Goal: Task Accomplishment & Management: Manage account settings

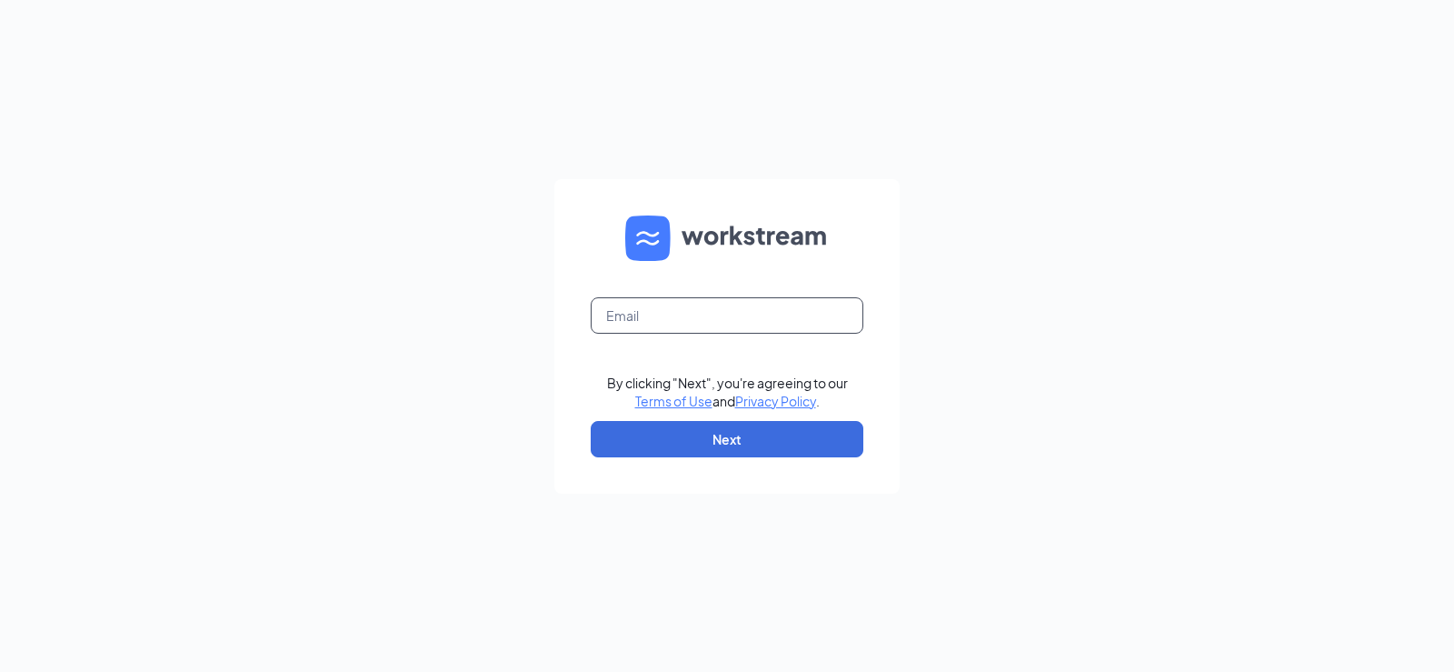
click at [717, 313] on input "text" at bounding box center [727, 315] width 273 height 36
type input "[EMAIL_ADDRESS][DOMAIN_NAME]"
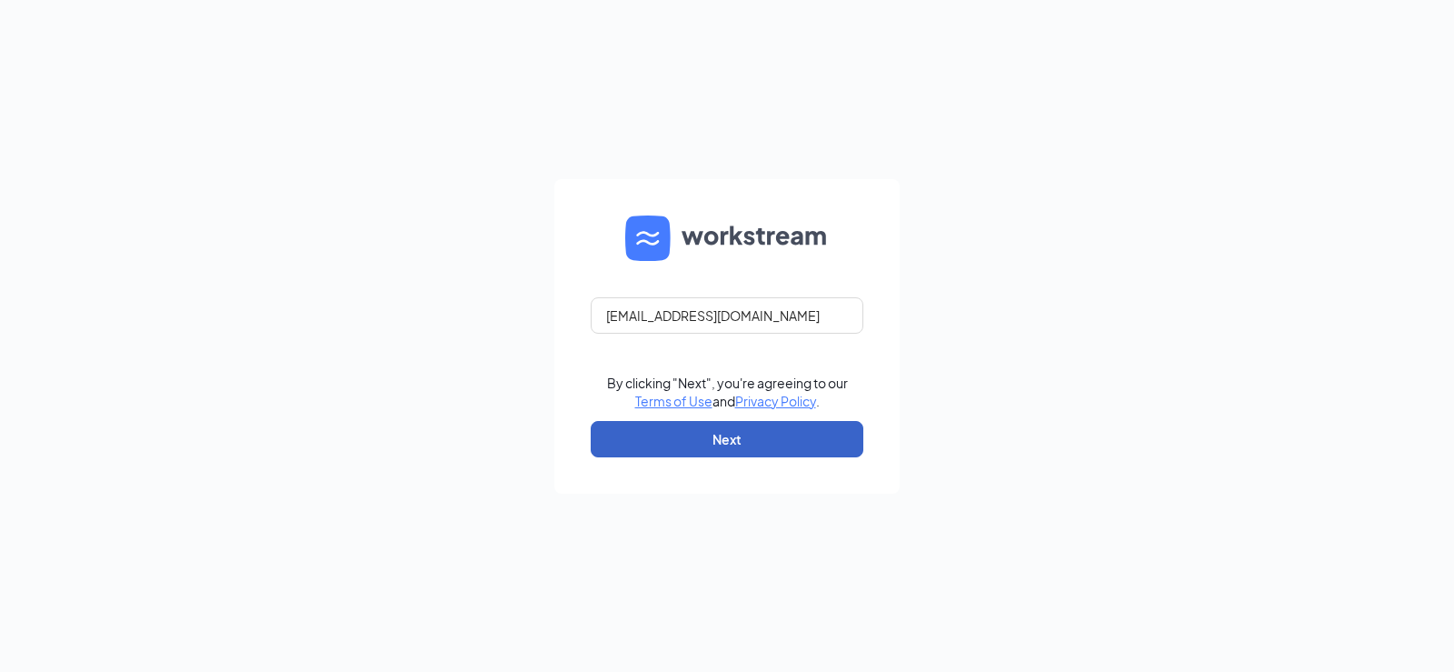
click at [711, 440] on button "Next" at bounding box center [727, 439] width 273 height 36
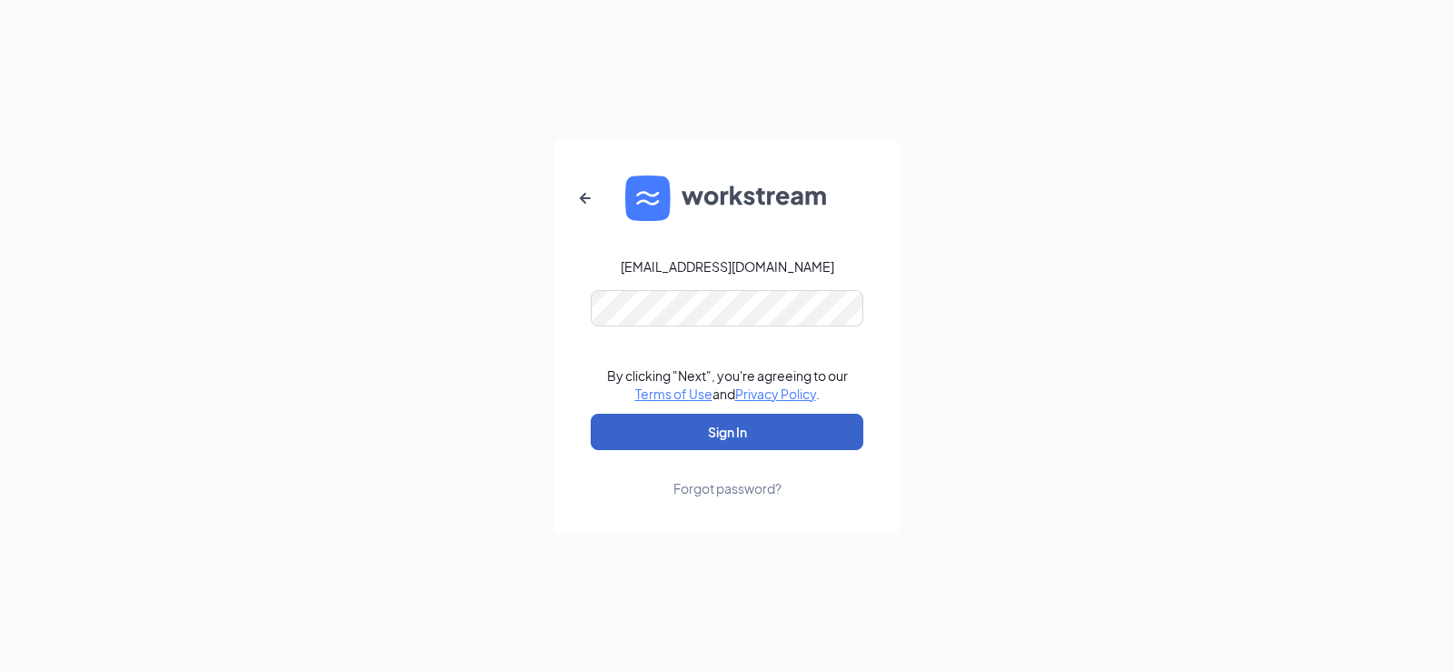
click at [765, 443] on button "Sign In" at bounding box center [727, 431] width 273 height 36
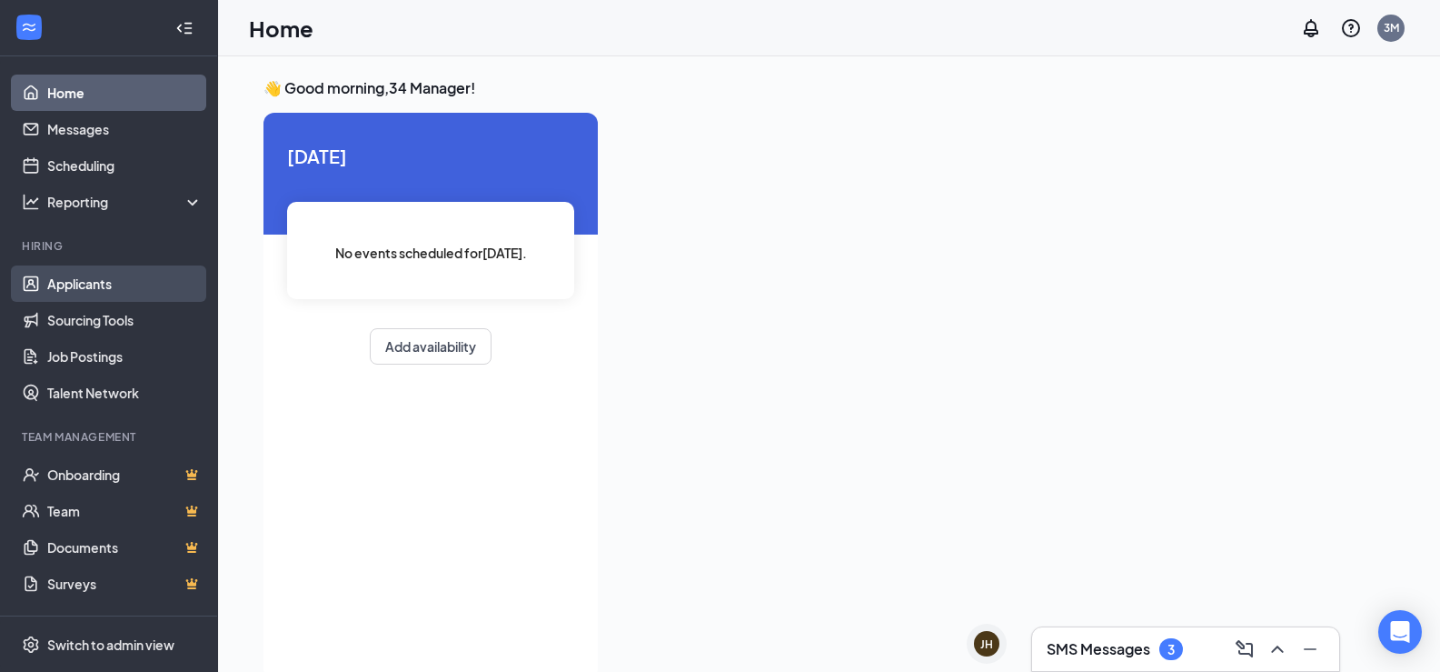
click at [108, 280] on link "Applicants" at bounding box center [124, 283] width 155 height 36
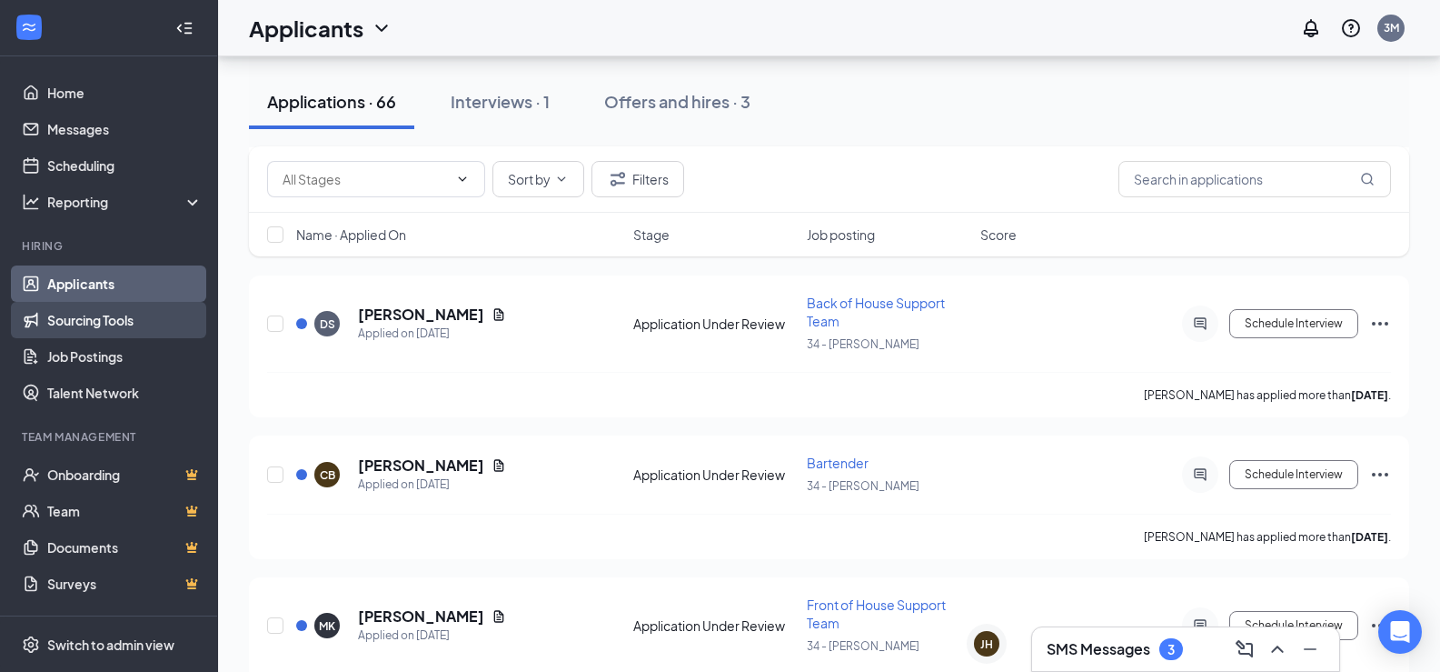
scroll to position [1817, 0]
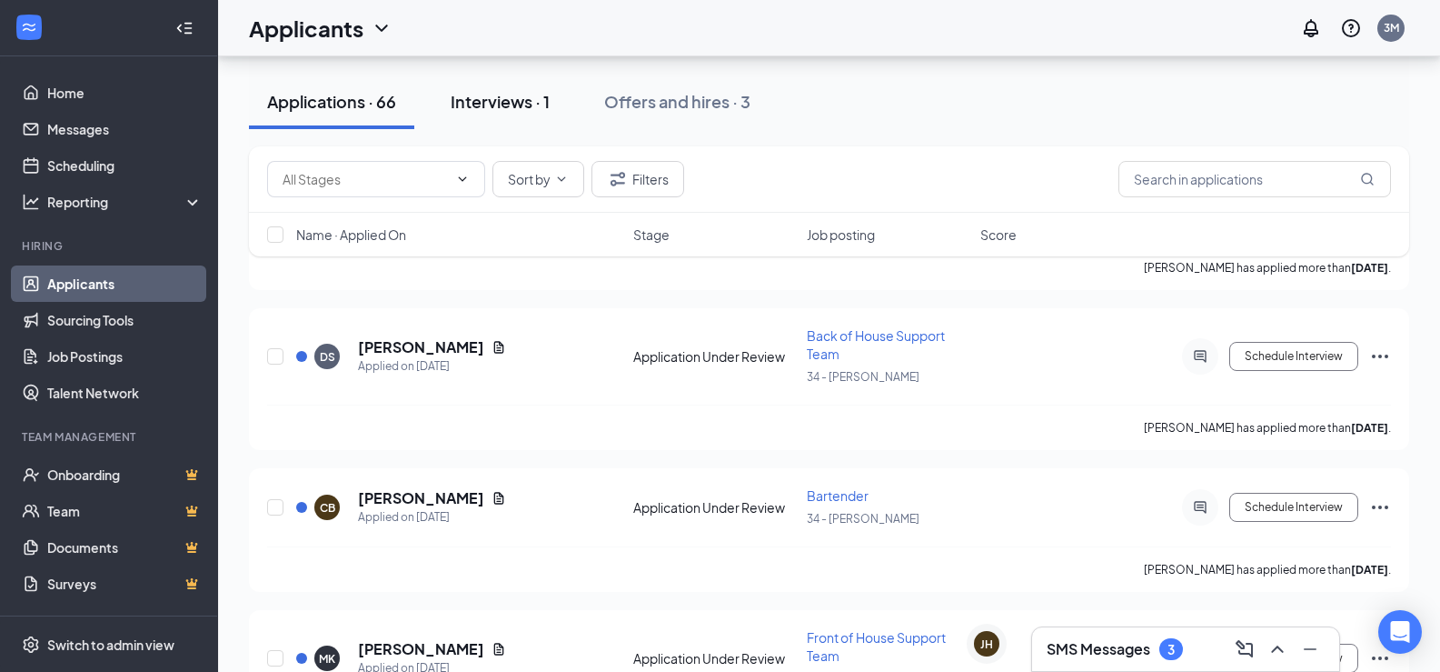
click at [500, 113] on button "Interviews · 1" at bounding box center [500, 102] width 135 height 55
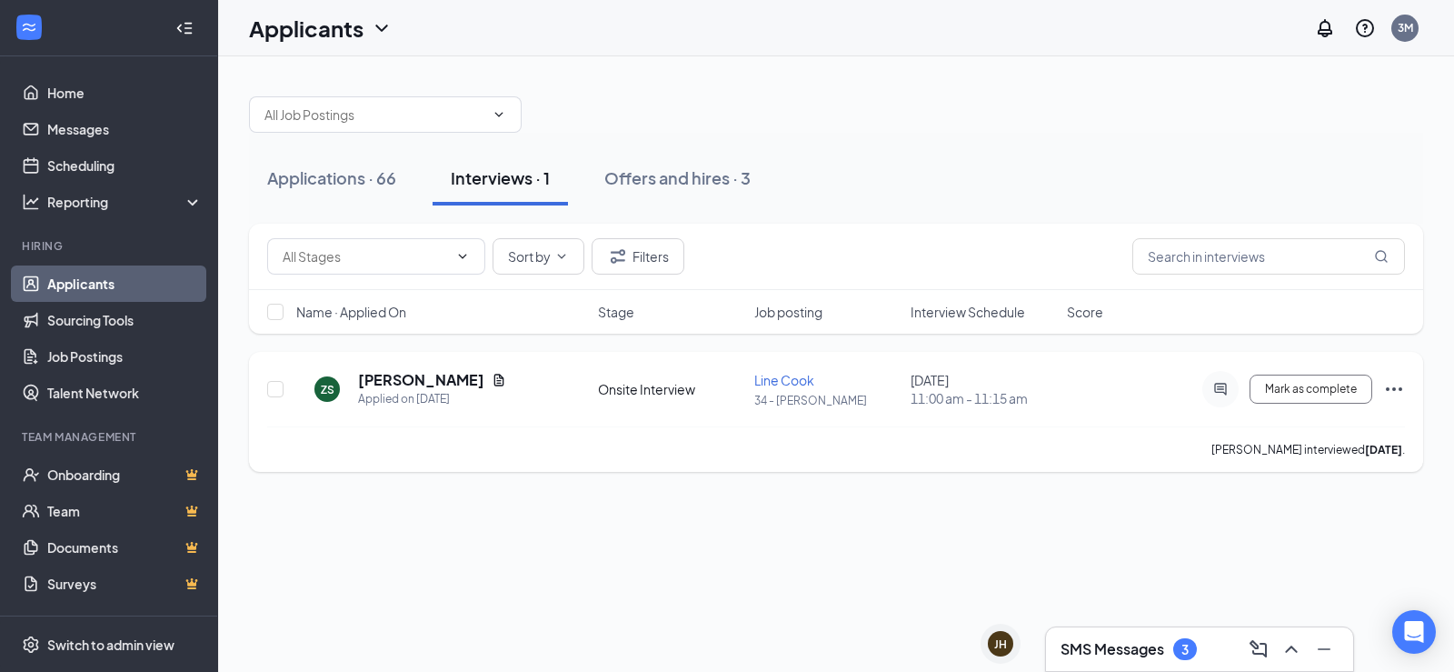
click at [1392, 392] on icon "Ellipses" at bounding box center [1394, 389] width 22 height 22
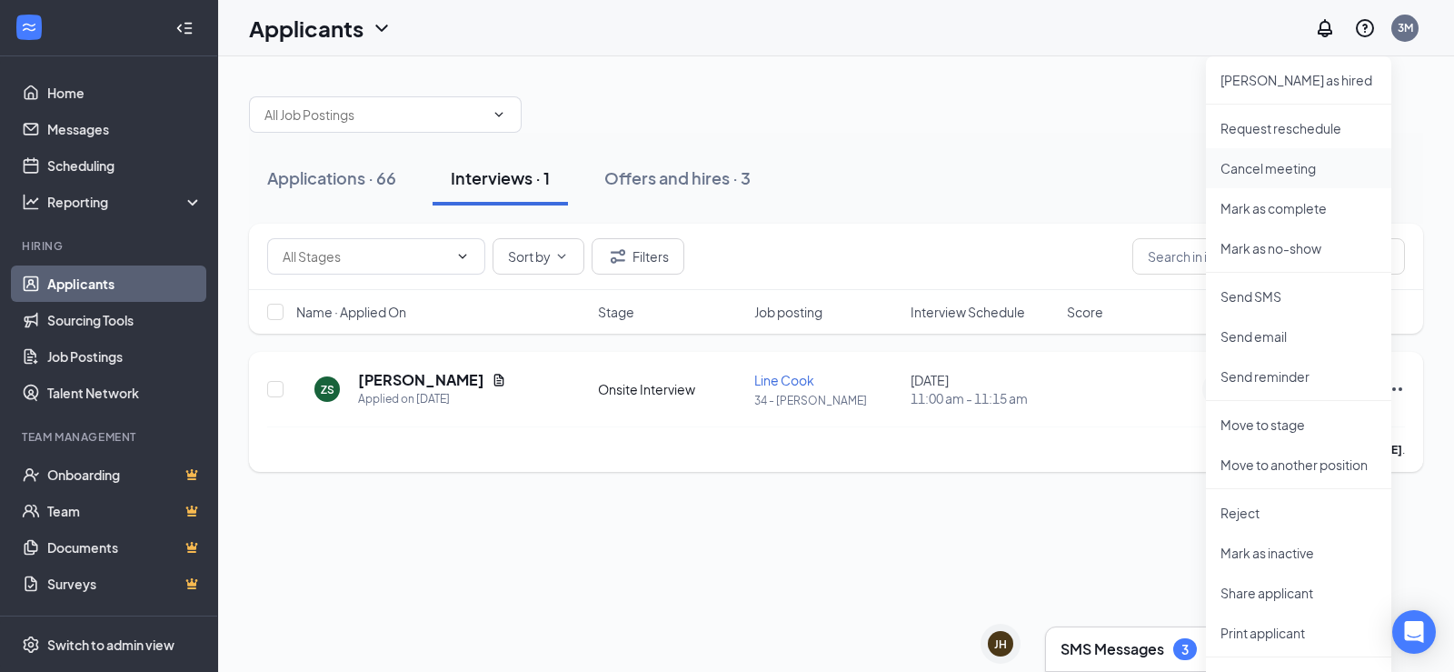
click at [1290, 167] on p "Cancel meeting" at bounding box center [1298, 168] width 156 height 18
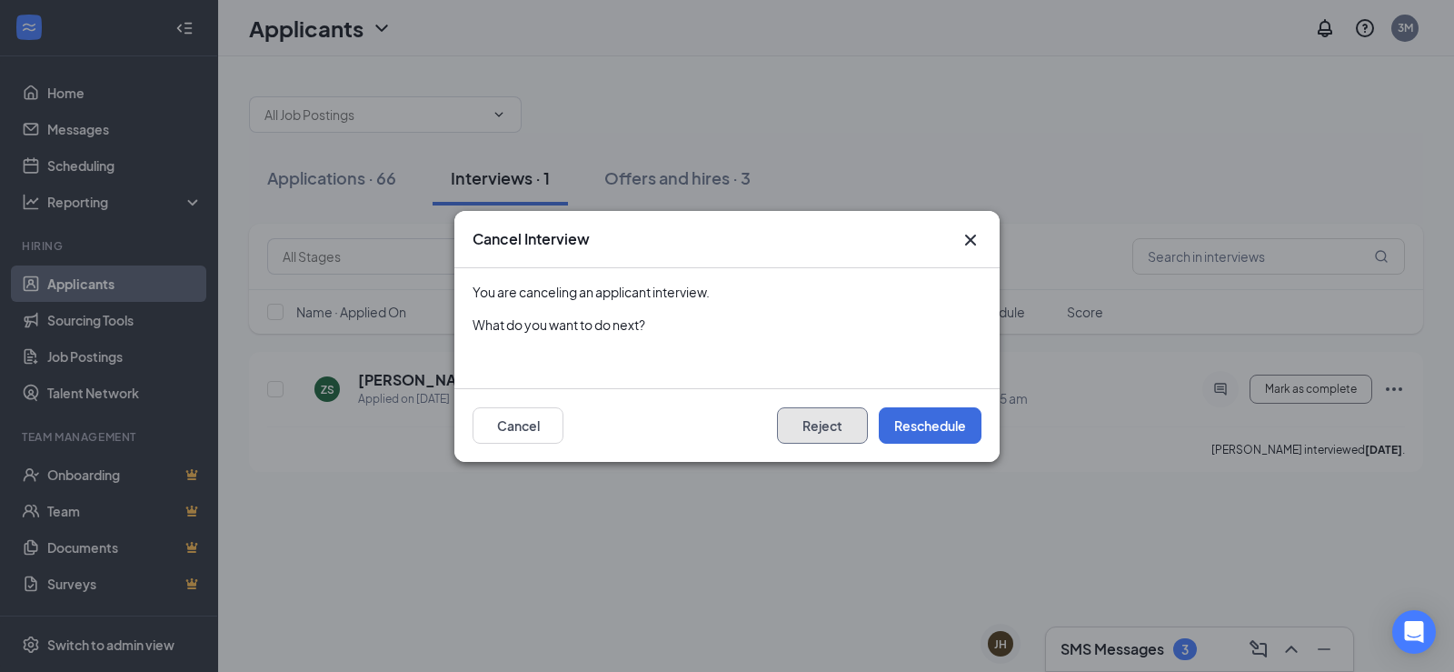
click at [812, 423] on button "Reject" at bounding box center [822, 425] width 91 height 36
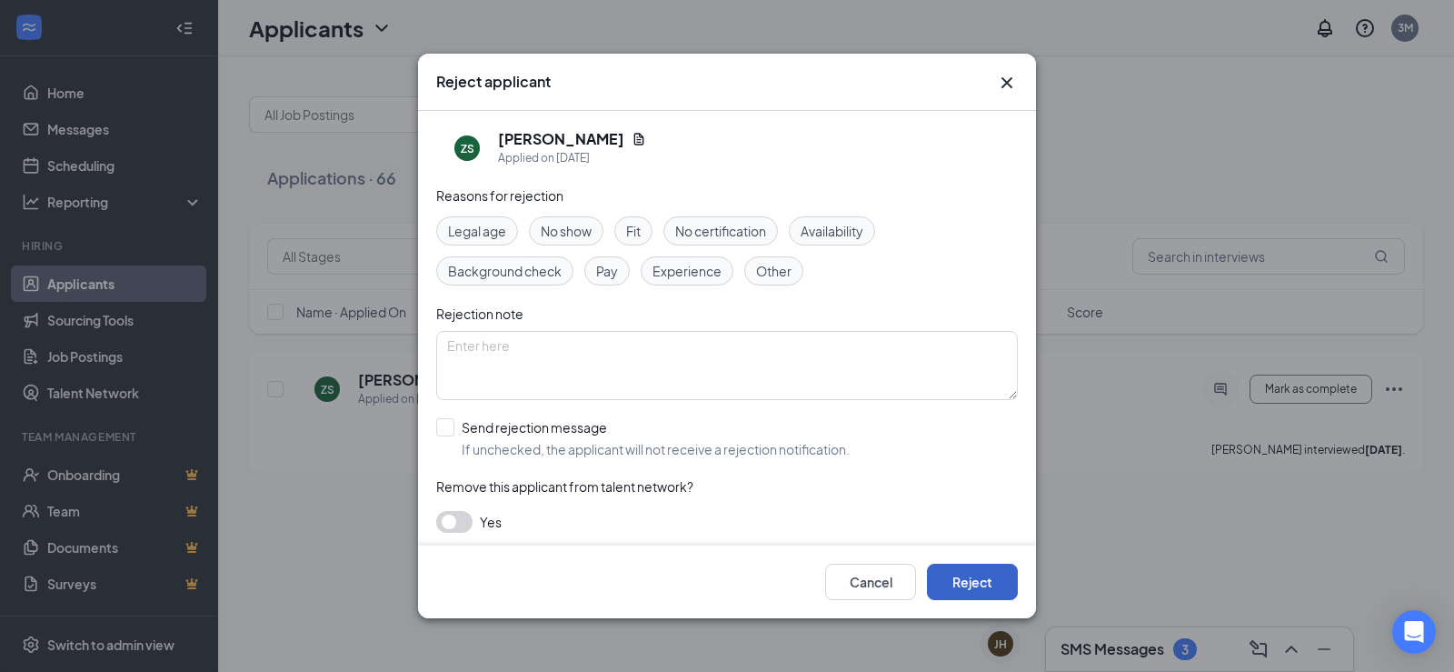
click at [955, 579] on button "Reject" at bounding box center [972, 581] width 91 height 36
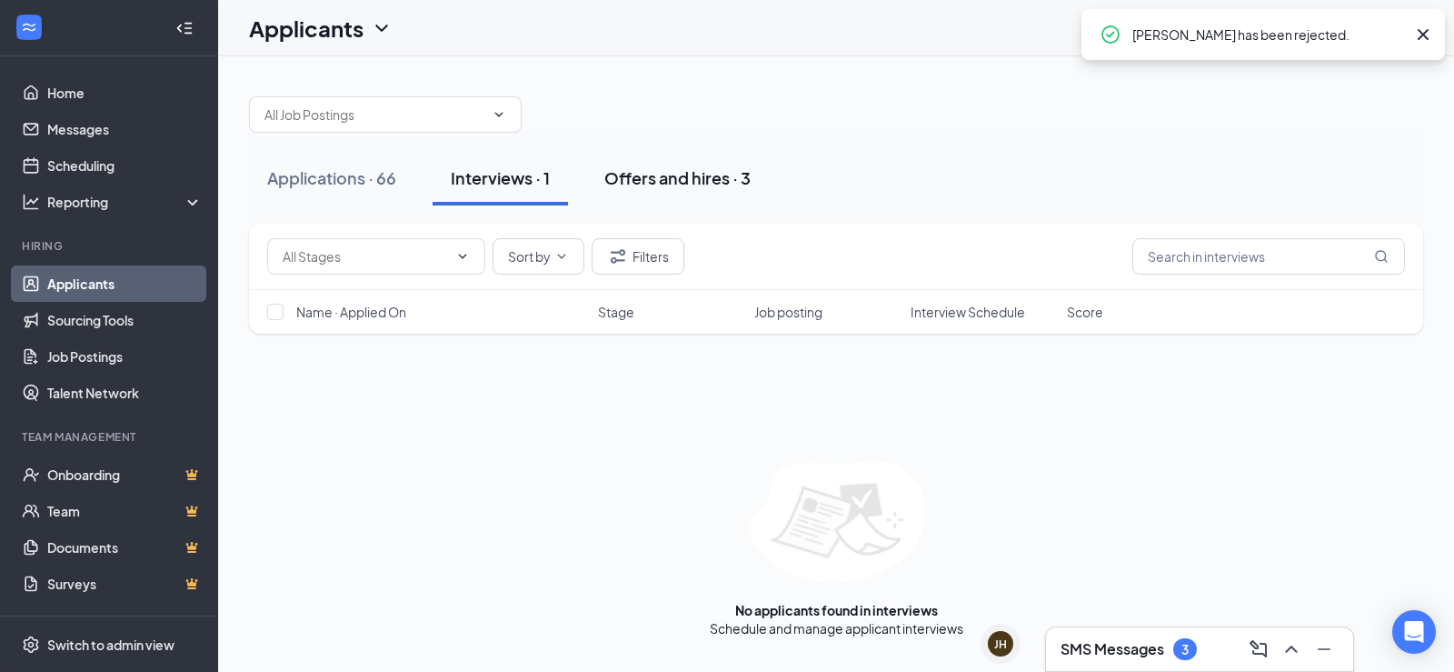
click at [672, 181] on div "Offers and hires · 3" at bounding box center [677, 177] width 146 height 23
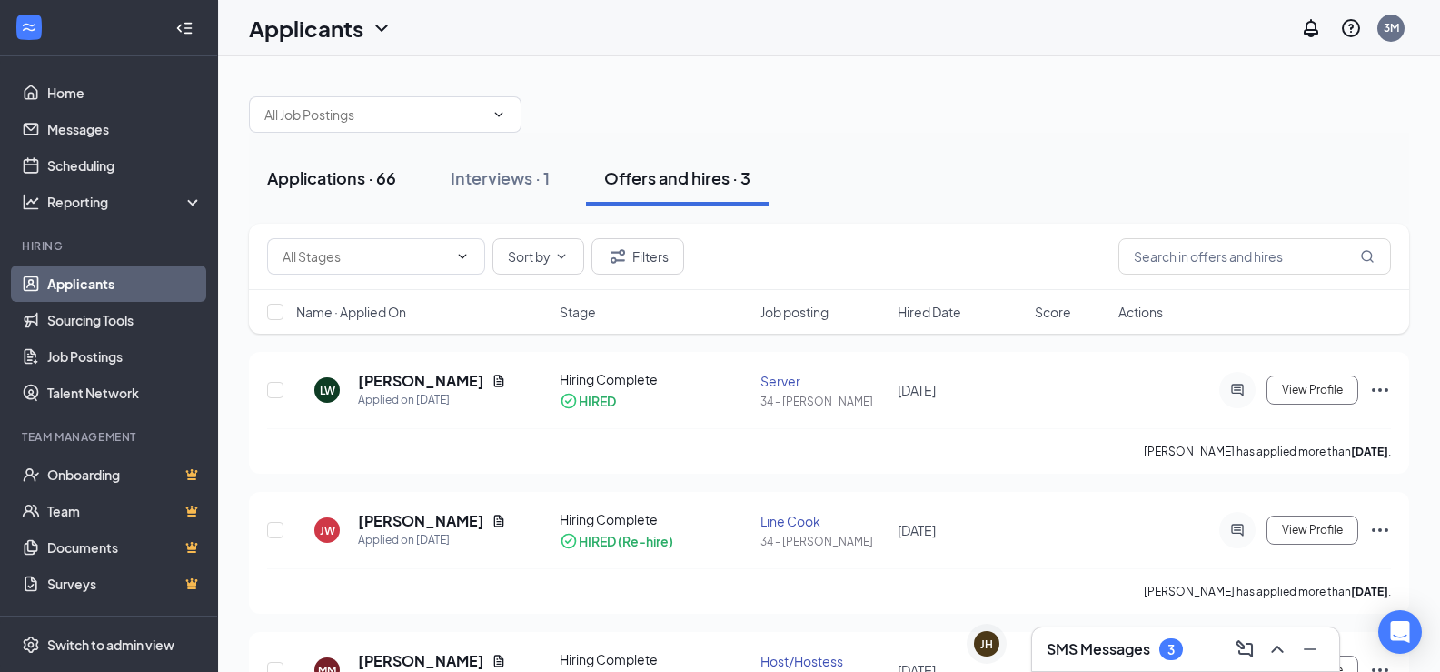
click at [375, 183] on div "Applications · 66" at bounding box center [331, 177] width 129 height 23
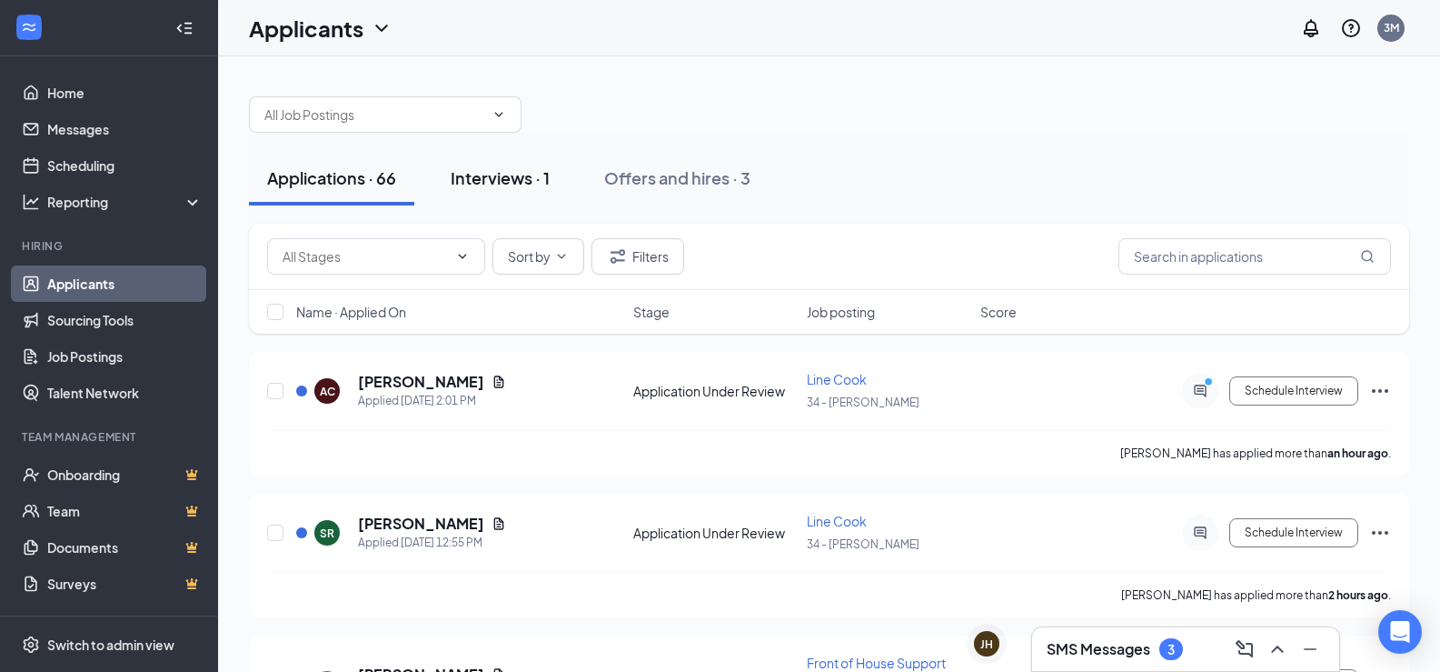
click at [513, 188] on div "Interviews · 1" at bounding box center [500, 177] width 99 height 23
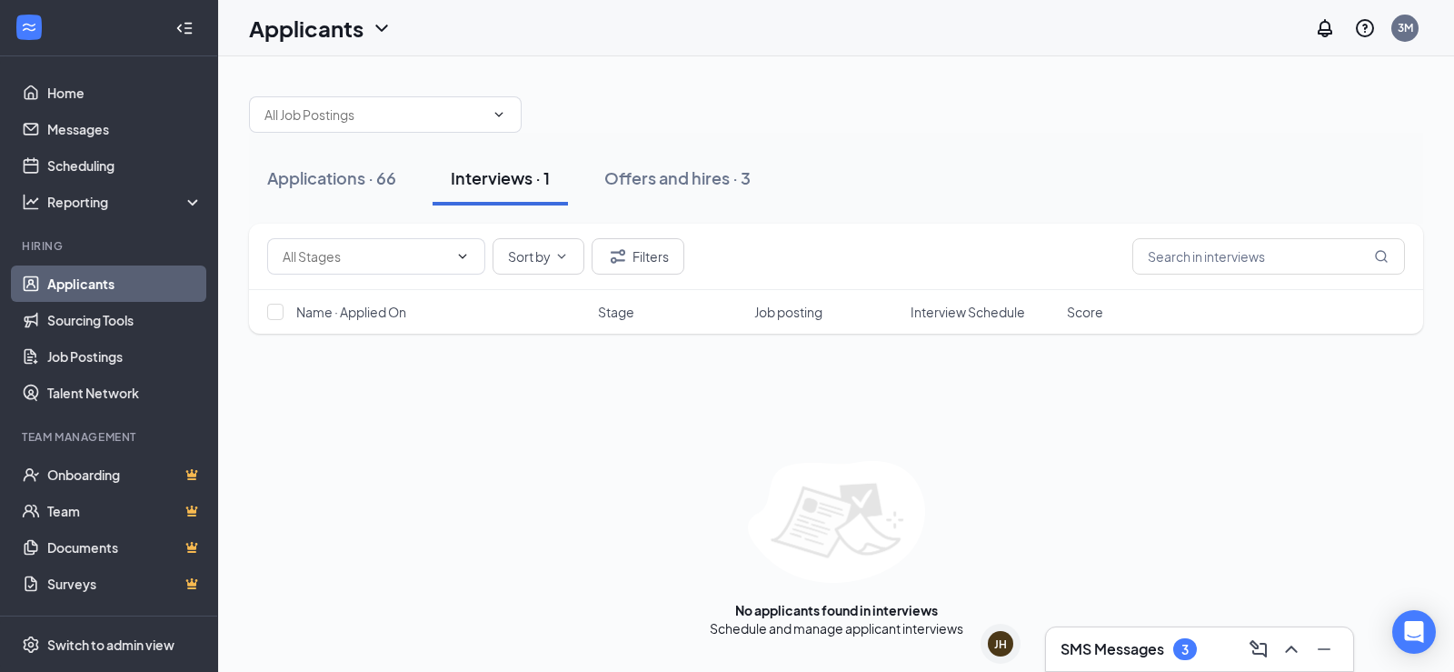
drag, startPoint x: 1120, startPoint y: 621, endPoint x: 1114, endPoint y: 630, distance: 10.6
click at [1120, 622] on div "No applicants found in interviews Schedule and manage applicant interviews" at bounding box center [836, 549] width 1174 height 176
click at [1111, 636] on div "SMS Messages 3" at bounding box center [1200, 648] width 278 height 29
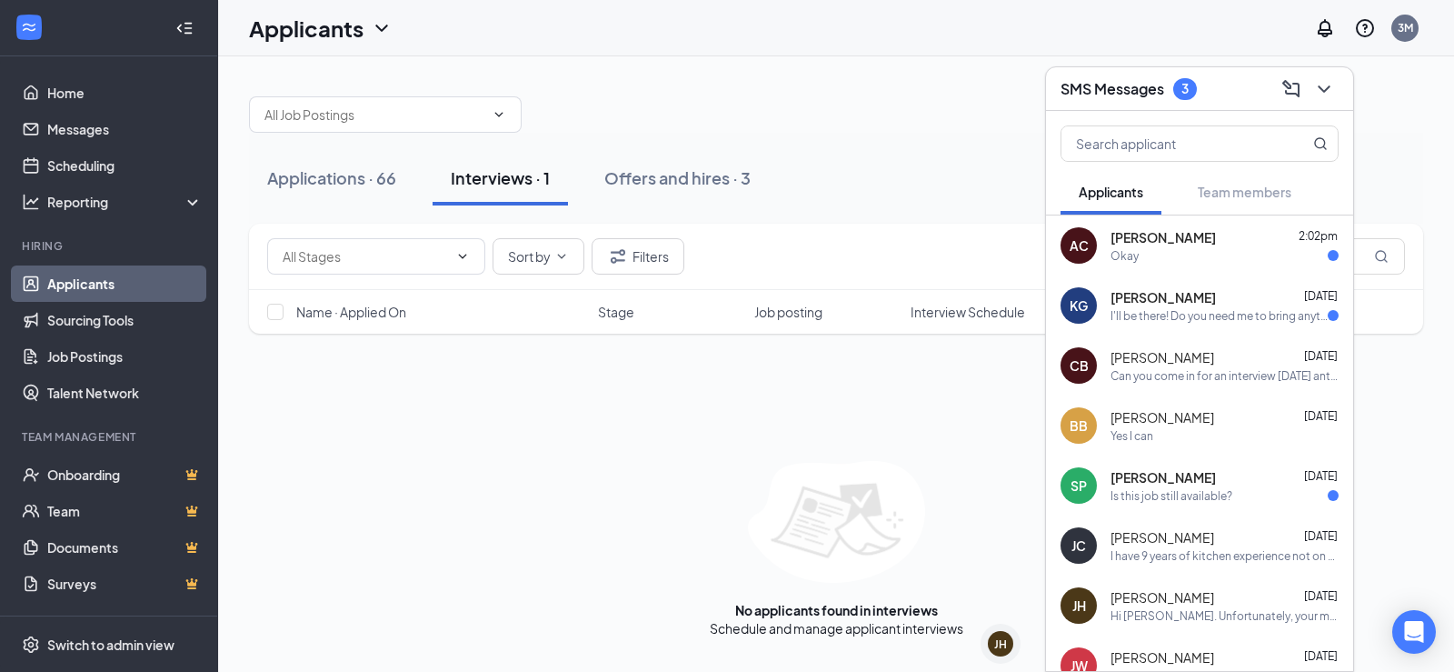
click at [1133, 311] on div "I'll be there! Do you need me to bring anything specific?" at bounding box center [1218, 315] width 217 height 15
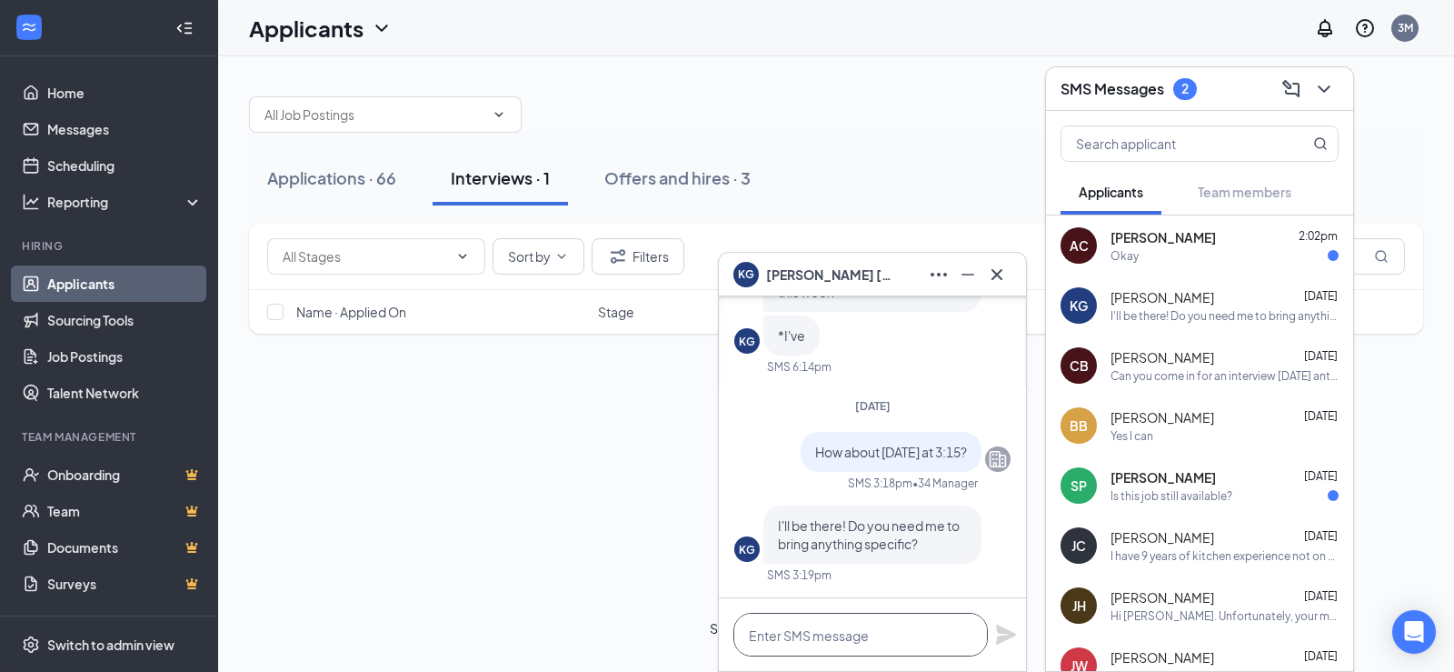
click at [851, 642] on textarea at bounding box center [860, 634] width 254 height 44
click at [1187, 493] on div "Is this job still available?" at bounding box center [1171, 495] width 122 height 15
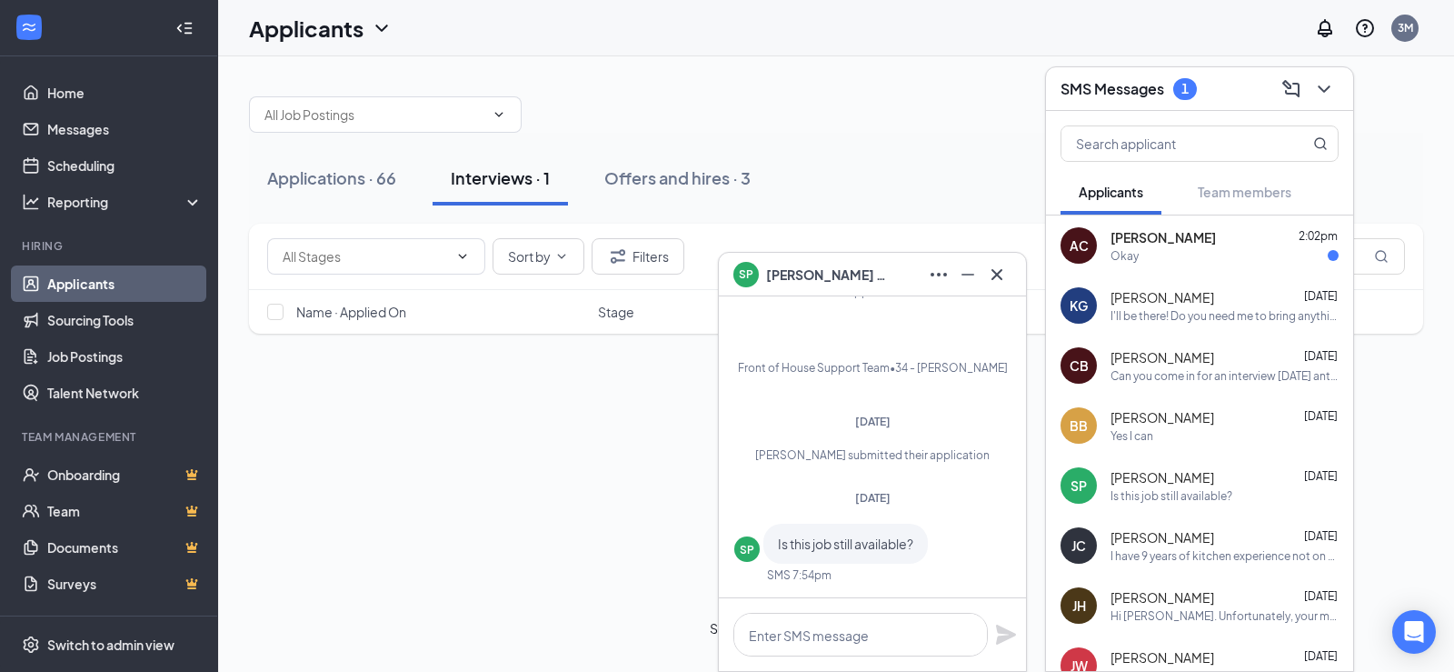
click at [1151, 251] on div "Okay" at bounding box center [1224, 255] width 228 height 15
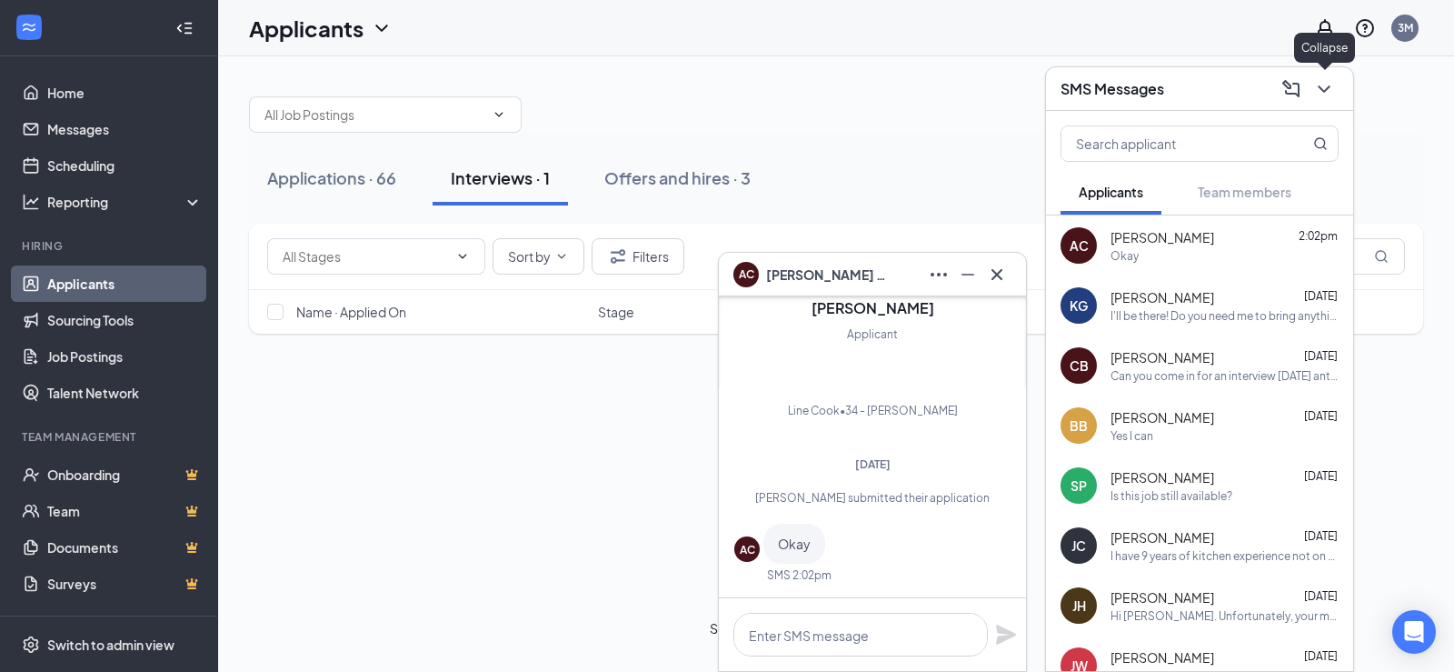
click at [1313, 89] on button at bounding box center [1323, 89] width 29 height 29
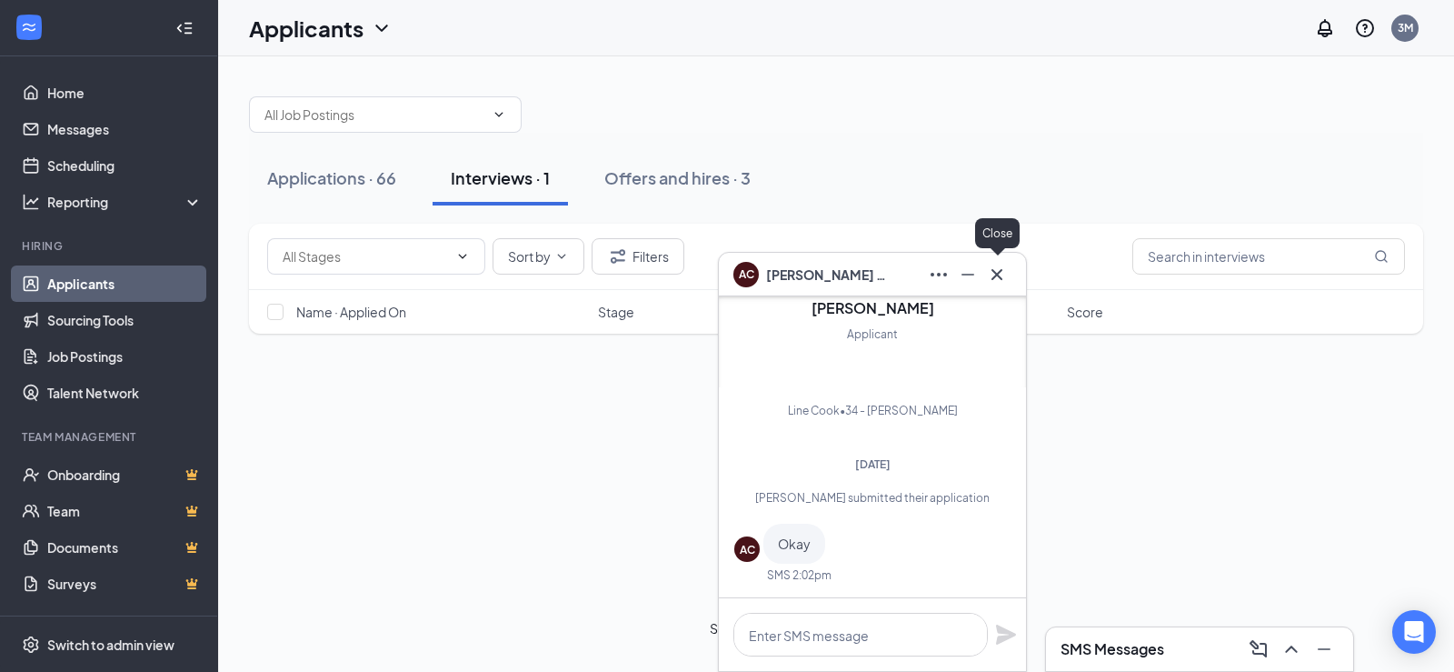
click at [1005, 276] on icon "Cross" at bounding box center [997, 275] width 22 height 22
